Goal: Find specific page/section: Find specific page/section

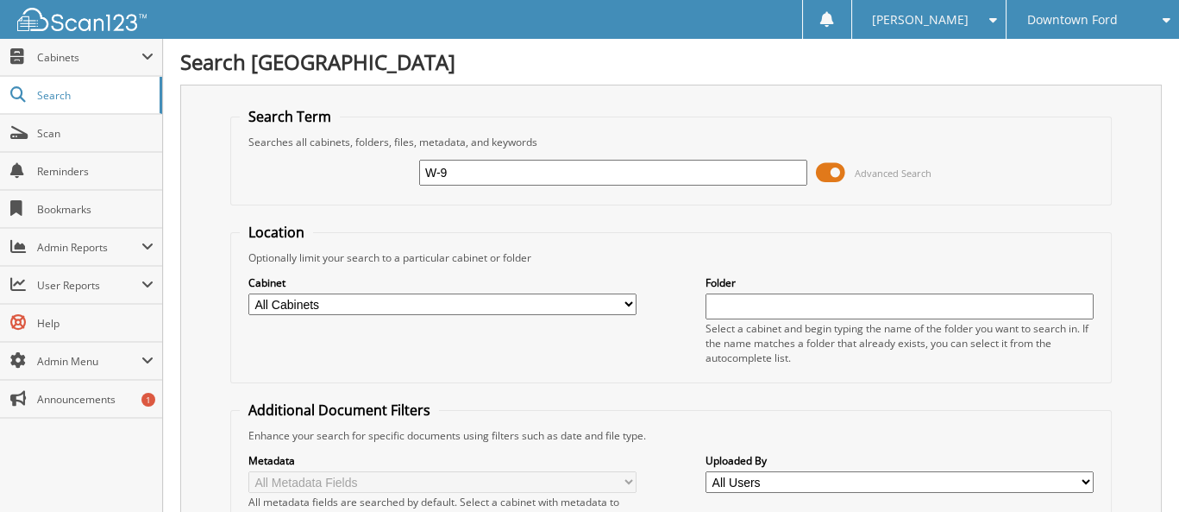
type input "W-9"
type input "9"
type input "STREAMLINE"
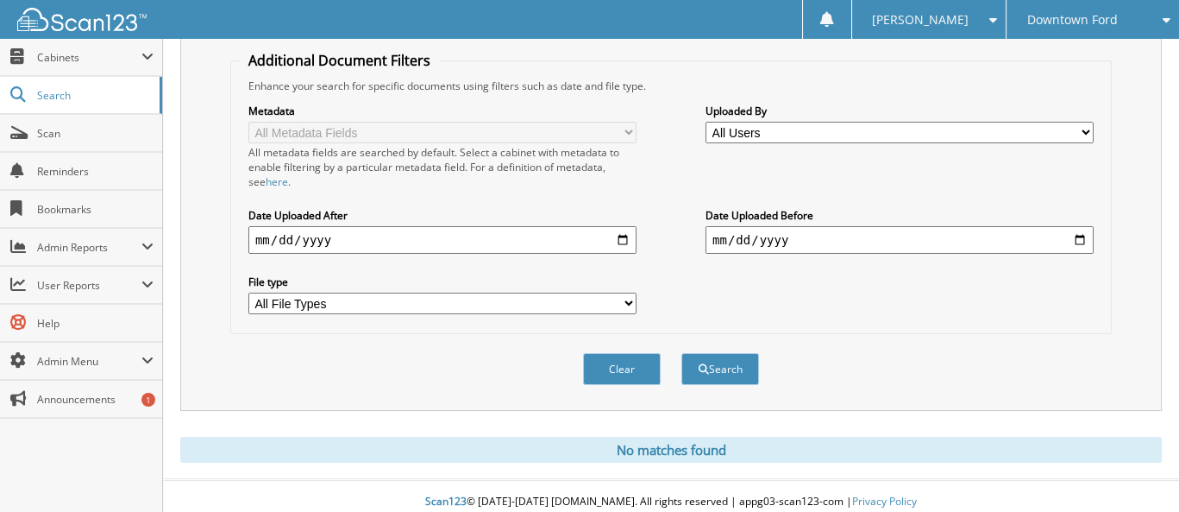
scroll to position [349, 0]
